Goal: Task Accomplishment & Management: Complete application form

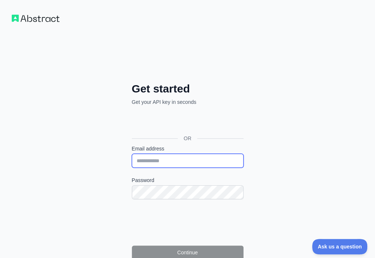
click at [132, 154] on input "Email address" at bounding box center [188, 161] width 112 height 14
paste input "**********"
type input "**********"
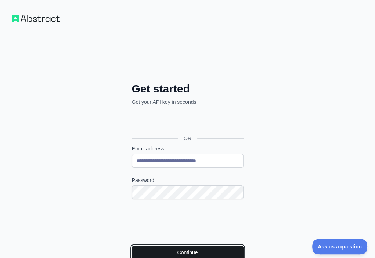
click at [146, 246] on button "Continue" at bounding box center [188, 253] width 112 height 14
